Goal: Navigation & Orientation: Find specific page/section

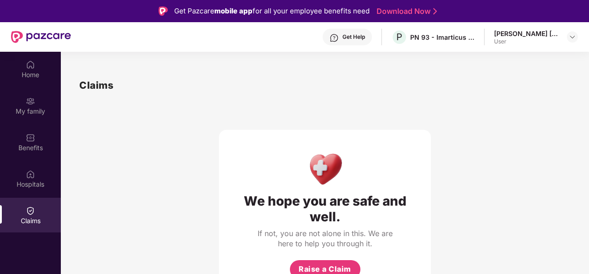
click at [161, 73] on div "Claims We hope you are safe and well. If not, you are not alone in this. We are…" at bounding box center [325, 187] width 529 height 256
click at [95, 17] on div "Get Pazcare mobile app for all your employee benefits need Download Now" at bounding box center [294, 11] width 589 height 22
click at [33, 133] on img at bounding box center [30, 137] width 9 height 9
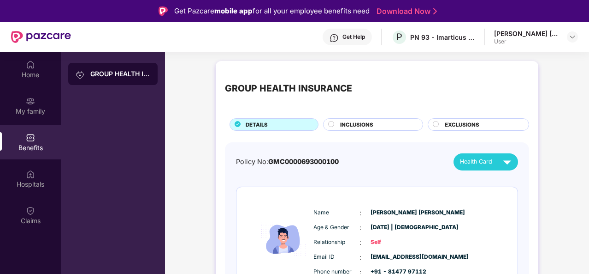
click at [231, 28] on div "Get Help P PN 93 - Imarticus Learning Private Limited [PERSON_NAME] [PERSON_NAM…" at bounding box center [324, 37] width 507 height 30
click at [117, 12] on div "Get Pazcare mobile app for all your employee benefits need Download Now" at bounding box center [294, 11] width 589 height 22
